Goal: Task Accomplishment & Management: Manage account settings

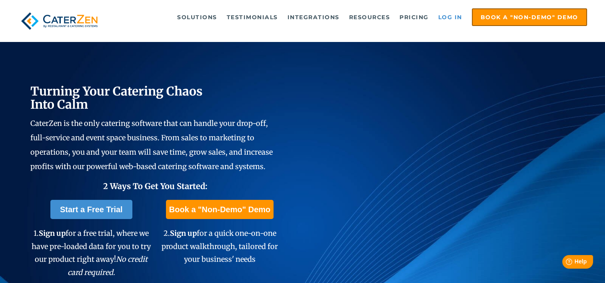
click at [453, 16] on link "Log in" at bounding box center [450, 17] width 32 height 16
click at [445, 15] on link "Log in" at bounding box center [450, 17] width 32 height 16
